Goal: Transaction & Acquisition: Purchase product/service

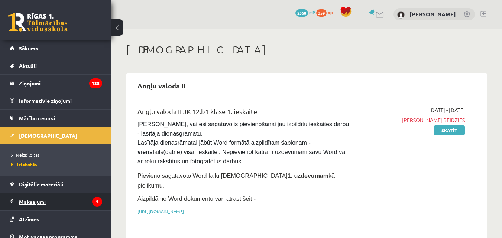
click at [40, 202] on legend "Maksājumi 1" at bounding box center [60, 201] width 83 height 17
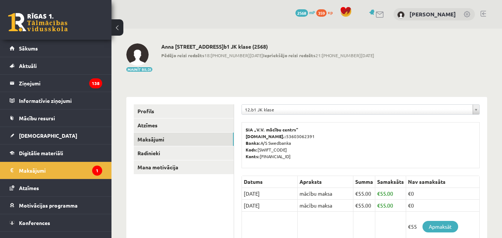
scroll to position [112, 0]
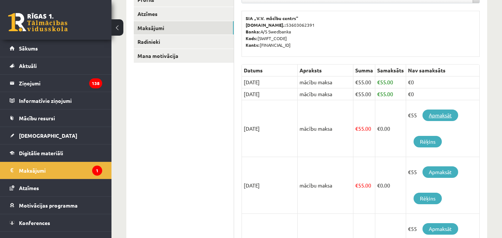
click at [442, 115] on link "Apmaksāt" at bounding box center [441, 116] width 36 height 12
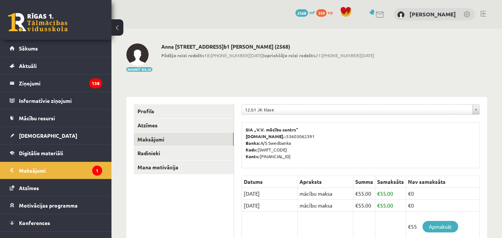
click at [485, 12] on link at bounding box center [484, 14] width 6 height 6
click at [486, 12] on div "0 Dāvanas 2568 mP 359 xp Anna Bukovska" at bounding box center [307, 14] width 391 height 29
click at [485, 13] on link at bounding box center [484, 14] width 6 height 6
